Goal: Find specific page/section: Find specific page/section

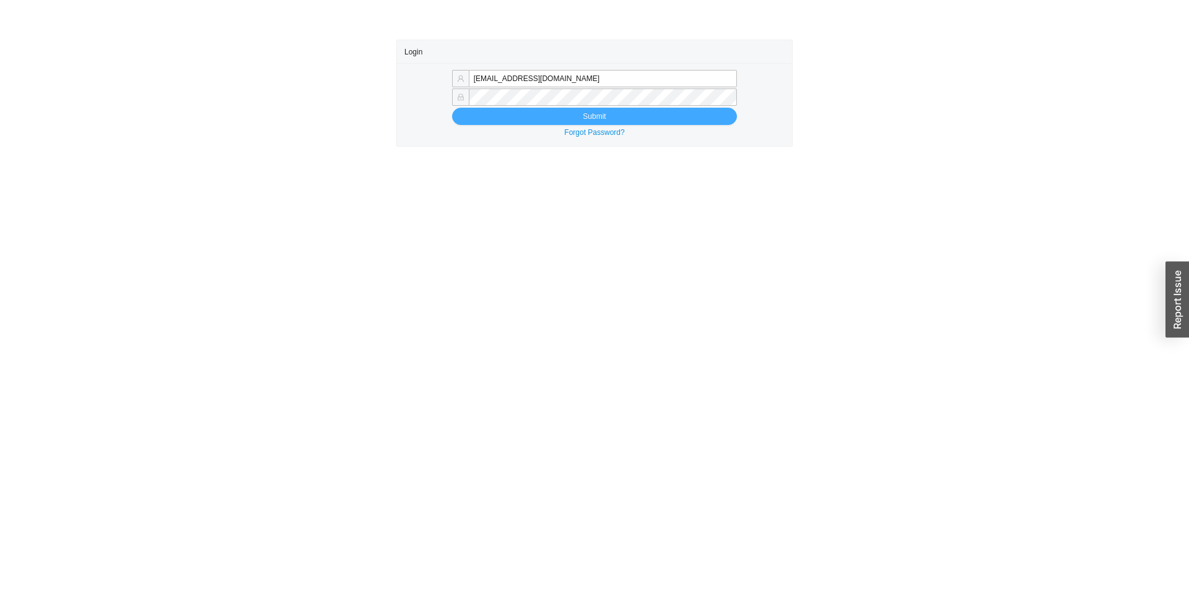
click at [550, 113] on button "Submit" at bounding box center [594, 116] width 285 height 17
click at [532, 191] on main "Login rgreenberger@qualitybath.com Submit Forgot Password?" at bounding box center [594, 320] width 1189 height 560
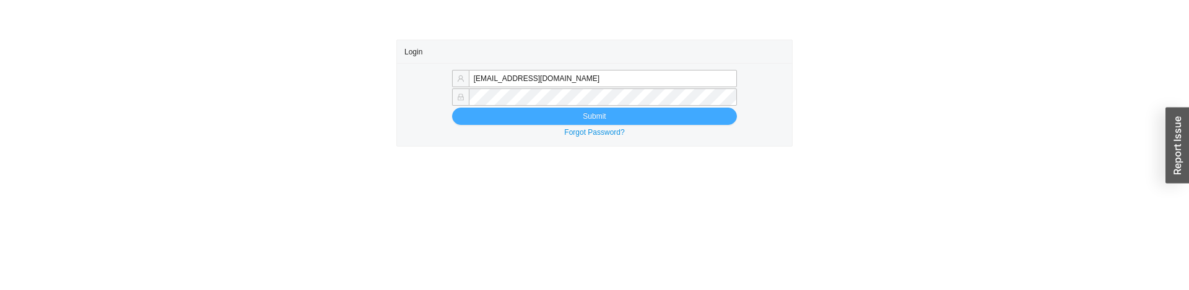
click at [541, 111] on button "Submit" at bounding box center [594, 116] width 285 height 17
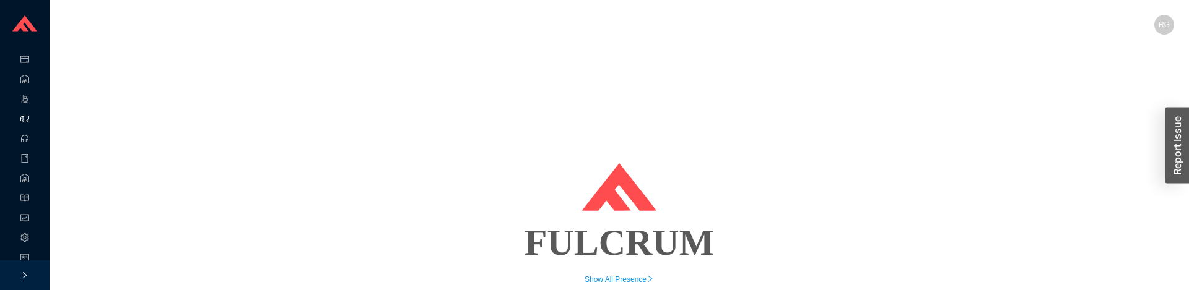
click at [30, 107] on div ".warehouse-cart-packages-a{fill:none;stroke:currentColor;stroke-linecap:round;s…" at bounding box center [25, 100] width 50 height 20
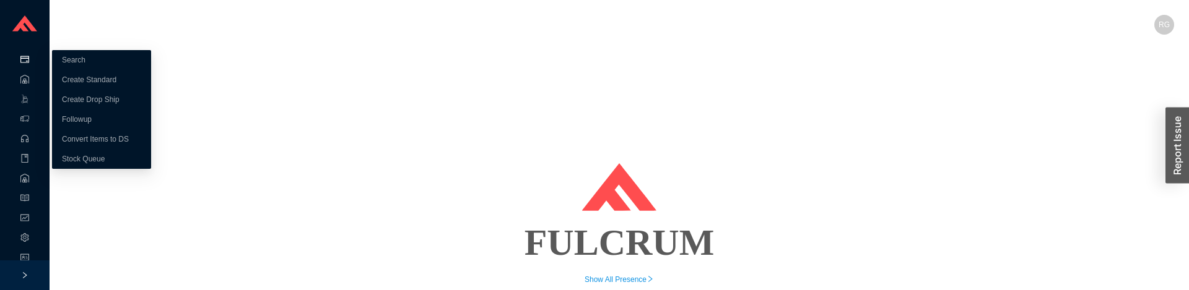
click at [30, 65] on div "Purchase Orders" at bounding box center [25, 61] width 50 height 20
click at [85, 64] on link "Search" at bounding box center [74, 60] width 24 height 9
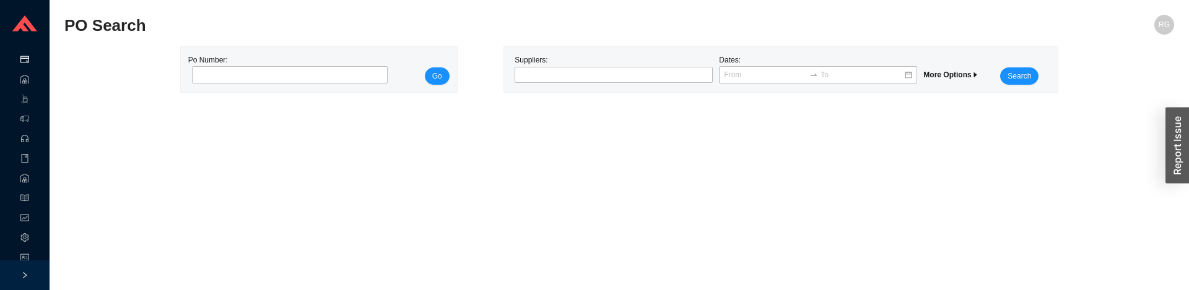
click at [569, 174] on main "PO Search RG Po Number: Go Suppliers: Dates: More Options Search" at bounding box center [618, 152] width 1109 height 275
